Goal: Task Accomplishment & Management: Manage account settings

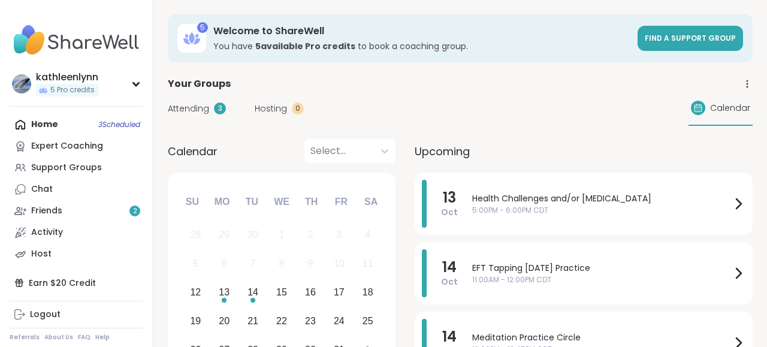
click at [191, 108] on span "Attending" at bounding box center [188, 108] width 41 height 13
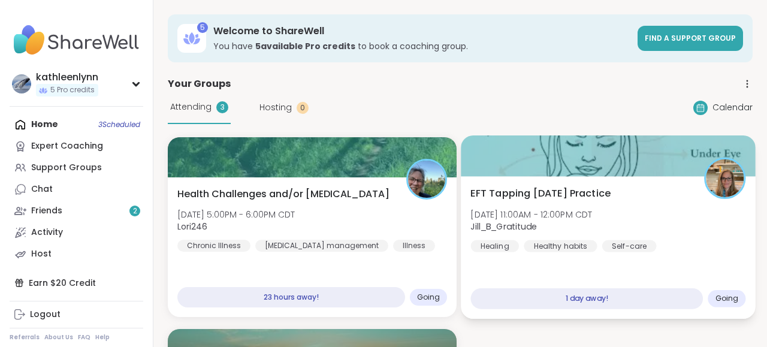
click at [556, 161] on div at bounding box center [608, 155] width 295 height 41
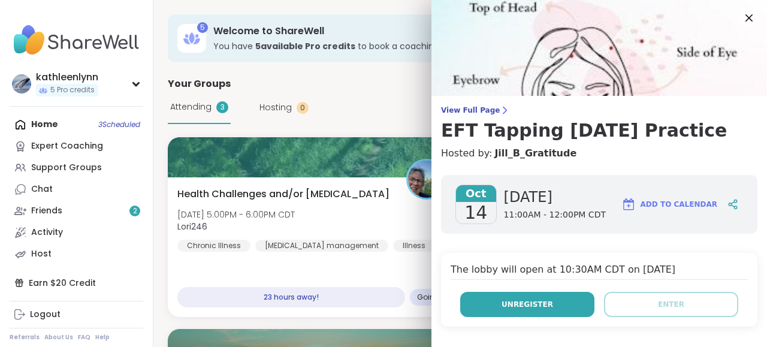
click at [532, 307] on span "Unregister" at bounding box center [528, 304] width 52 height 11
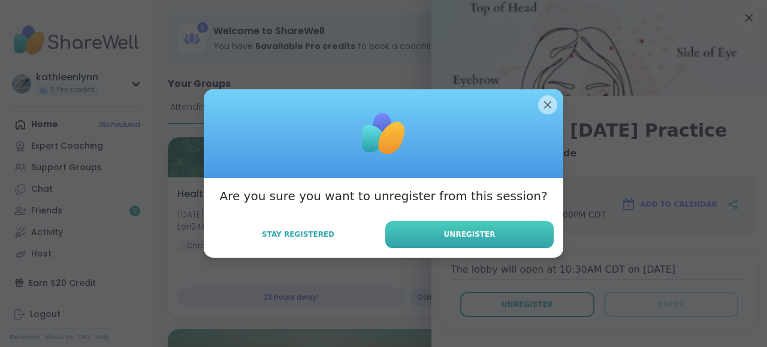
click at [478, 230] on span "Unregister" at bounding box center [470, 234] width 52 height 11
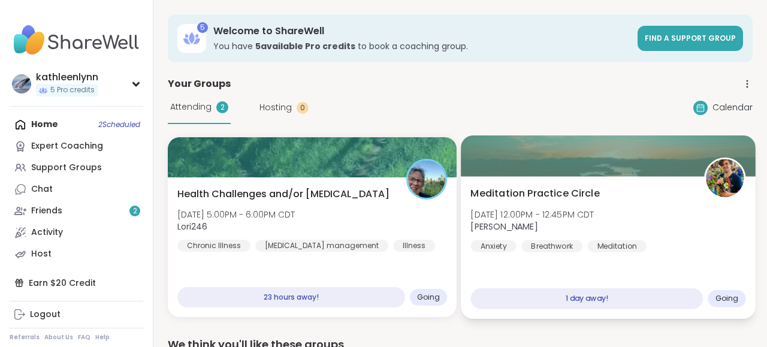
click at [549, 158] on div at bounding box center [608, 155] width 295 height 41
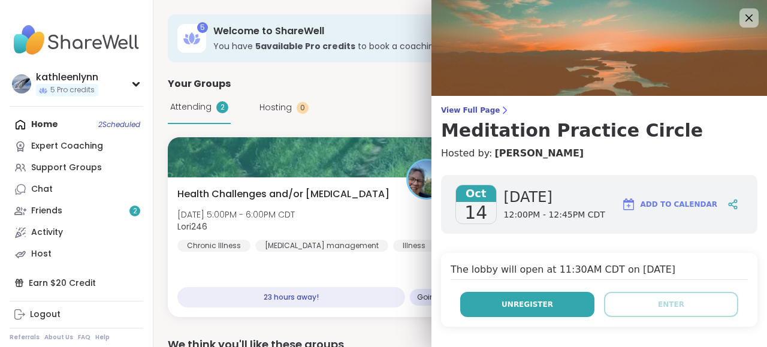
click at [534, 307] on span "Unregister" at bounding box center [528, 304] width 52 height 11
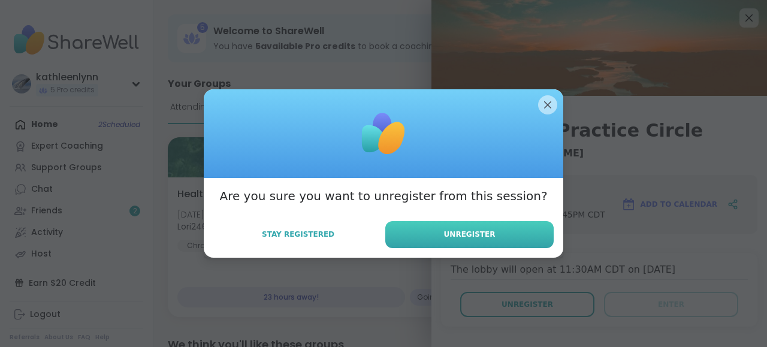
click at [496, 237] on button "Unregister" at bounding box center [469, 234] width 168 height 27
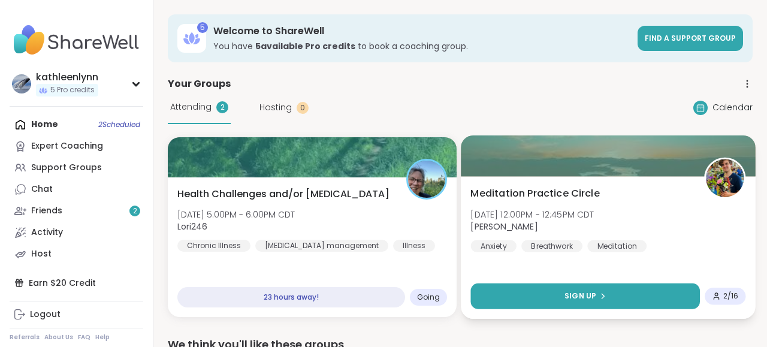
click at [539, 298] on button "Sign Up" at bounding box center [586, 296] width 230 height 26
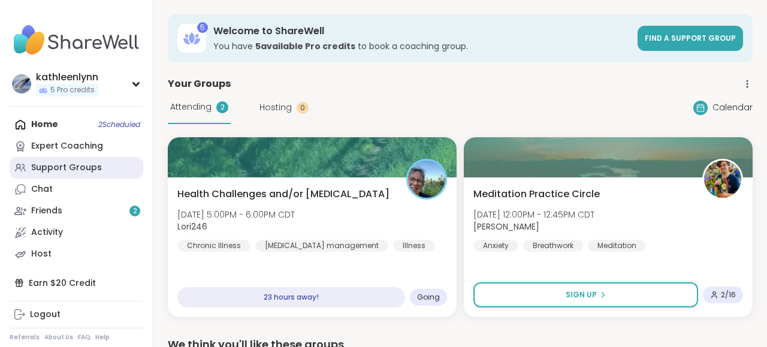
click at [49, 167] on div "Support Groups" at bounding box center [66, 168] width 71 height 12
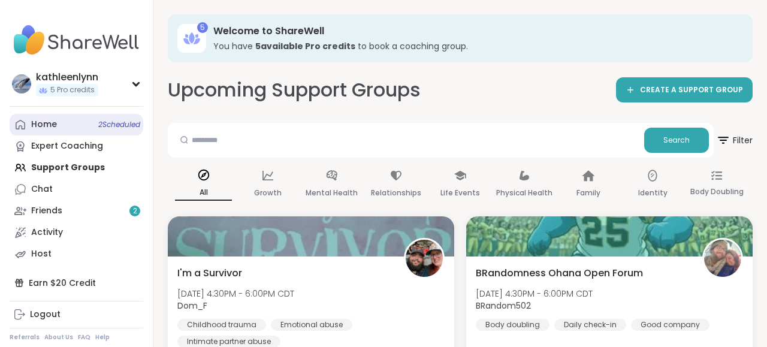
click at [43, 122] on div "Home 2 Scheduled" at bounding box center [44, 125] width 26 height 12
